Goal: Information Seeking & Learning: Learn about a topic

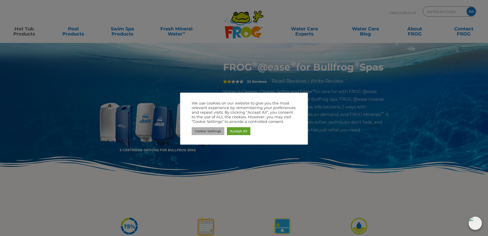
click at [205, 133] on link "Cookie Settings" at bounding box center [208, 131] width 33 height 8
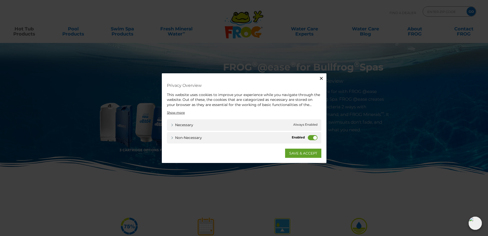
click at [311, 137] on label "Non-necessary" at bounding box center [313, 137] width 10 height 5
click at [0, 0] on input "Non-necessary" at bounding box center [0, 0] width 0 height 0
click at [302, 153] on link "SAVE & ACCEPT" at bounding box center [303, 153] width 36 height 9
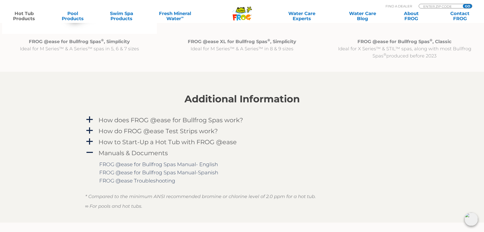
scroll to position [485, 0]
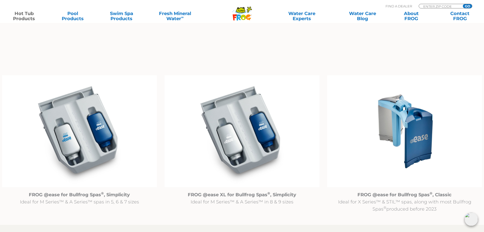
click at [420, 146] on img at bounding box center [404, 131] width 155 height 112
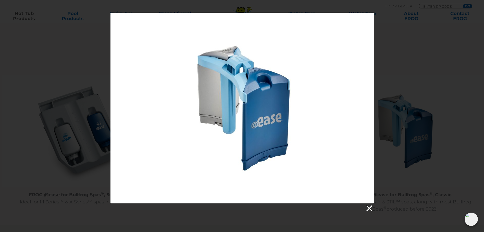
click at [370, 209] on link at bounding box center [369, 209] width 8 height 8
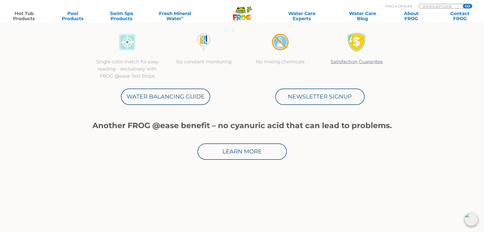
scroll to position [255, 0]
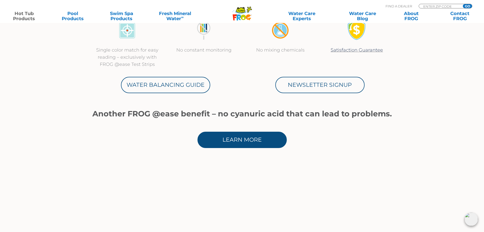
click at [239, 138] on link "Learn More" at bounding box center [242, 140] width 89 height 16
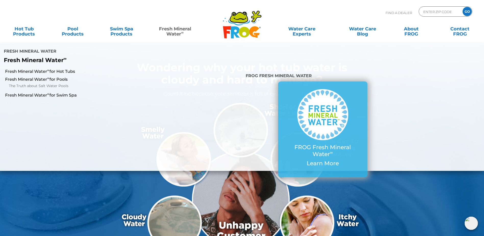
click at [175, 30] on link "Fresh Mineral Water ∞" at bounding box center [174, 29] width 47 height 10
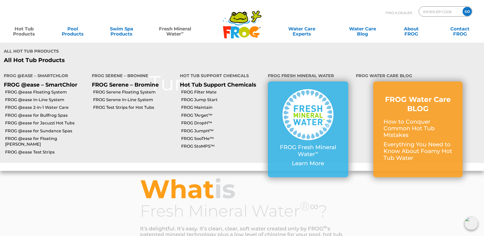
click at [32, 34] on link "Hot Tub Products" at bounding box center [24, 29] width 38 height 10
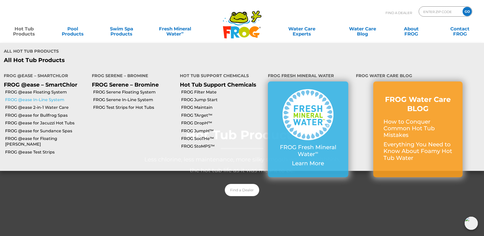
click at [45, 97] on link "FROG @ease In-Line System" at bounding box center [46, 100] width 83 height 6
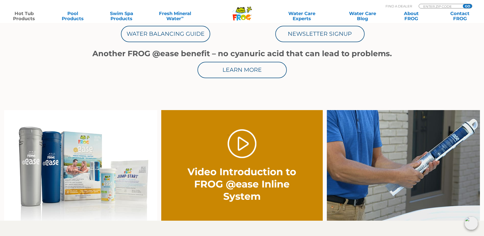
scroll to position [179, 0]
